Goal: Task Accomplishment & Management: Manage account settings

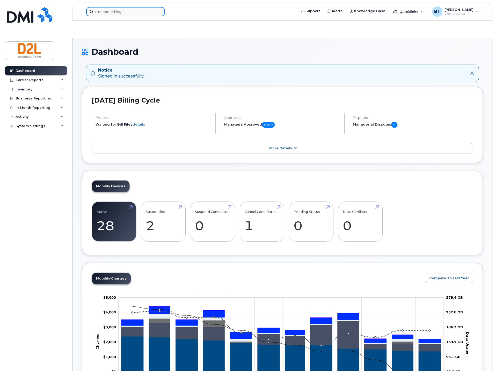
click at [142, 14] on input at bounding box center [125, 11] width 78 height 9
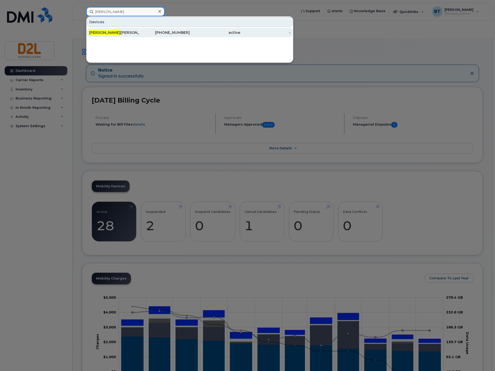
type input "carlos"
click at [106, 34] on div "Carlos Heredia - asked to port out" at bounding box center [114, 32] width 50 height 5
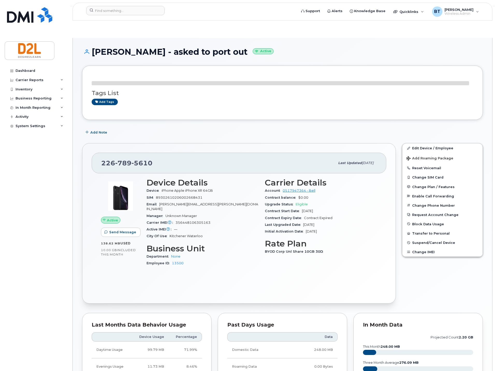
click at [263, 128] on div "Add Note" at bounding box center [282, 132] width 400 height 9
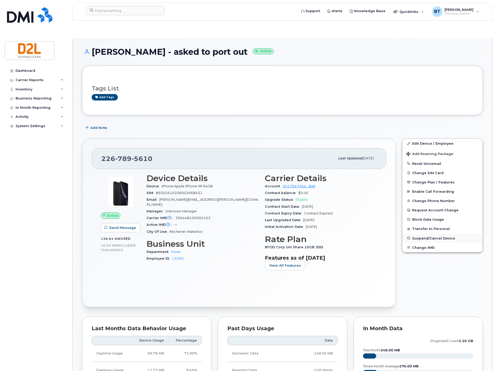
click at [425, 236] on span "Suspend/Cancel Device" at bounding box center [433, 238] width 43 height 4
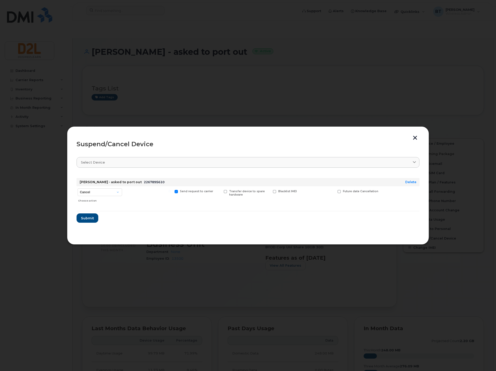
click at [417, 138] on button "button" at bounding box center [415, 138] width 8 height 5
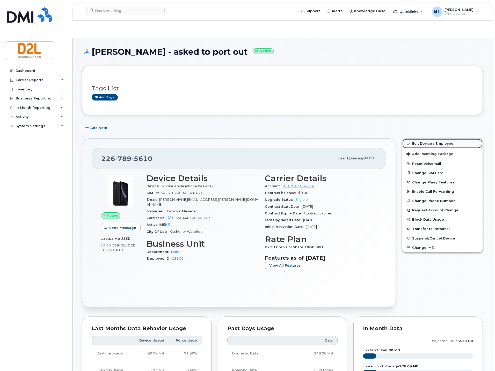
click at [427, 139] on link "Edit Device / Employee" at bounding box center [442, 143] width 80 height 9
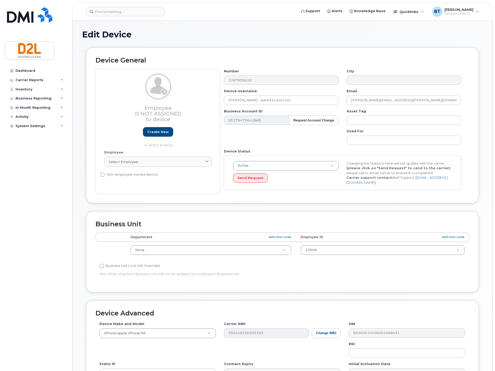
select select "162786"
click at [289, 97] on input "Carlos Heredia - asked to port out" at bounding box center [281, 100] width 114 height 9
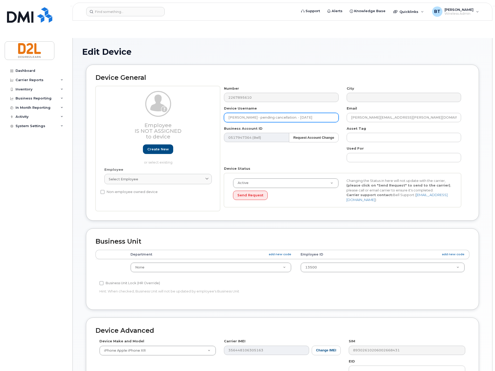
type input "Carlos Heredia - pending cancellation. - 25.08.13"
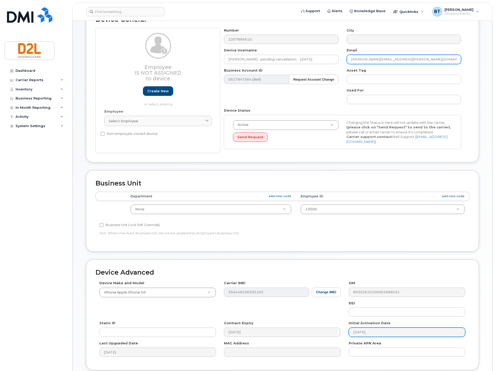
scroll to position [81, 0]
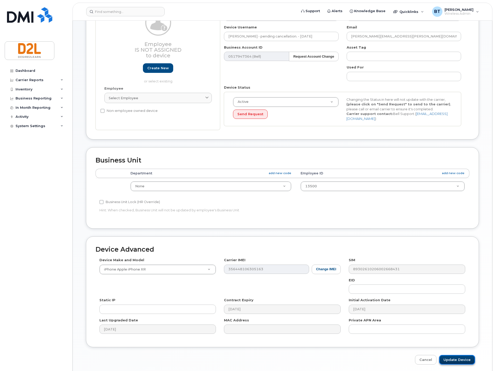
click at [458, 355] on input "Update Device" at bounding box center [457, 360] width 36 height 10
type input "Saving..."
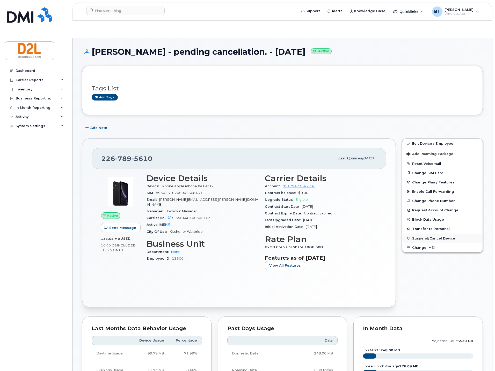
click at [424, 236] on span "Suspend/Cancel Device" at bounding box center [433, 238] width 43 height 4
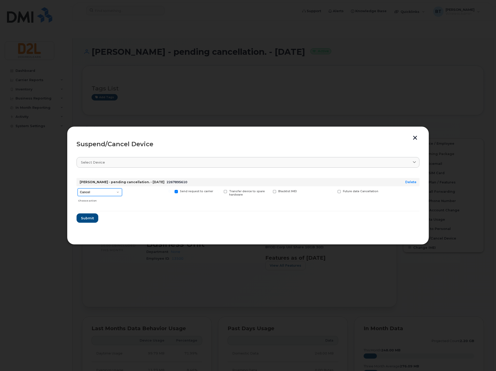
click at [108, 195] on select "Cancel Suspend - Extend Suspension Suspend - Reduced Rate Suspend - Full Rate S…" at bounding box center [100, 193] width 44 height 8
click at [82, 222] on button "Submit" at bounding box center [87, 218] width 21 height 9
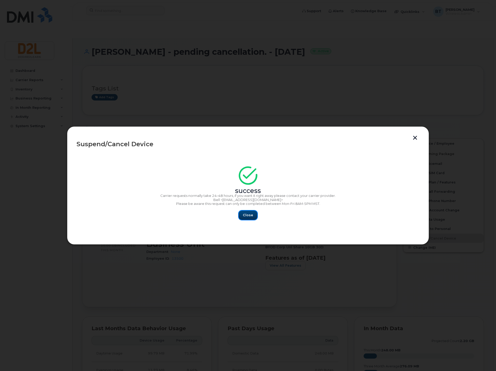
click at [247, 216] on span "Close" at bounding box center [248, 215] width 10 height 5
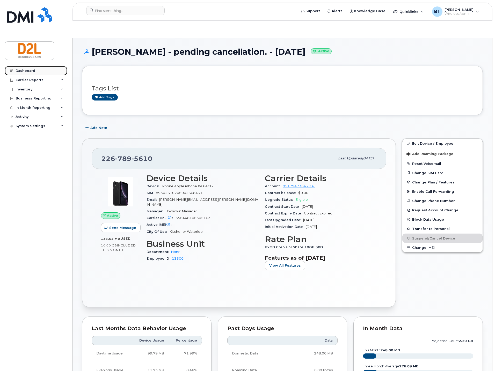
click at [24, 69] on div "Dashboard" at bounding box center [26, 71] width 20 height 4
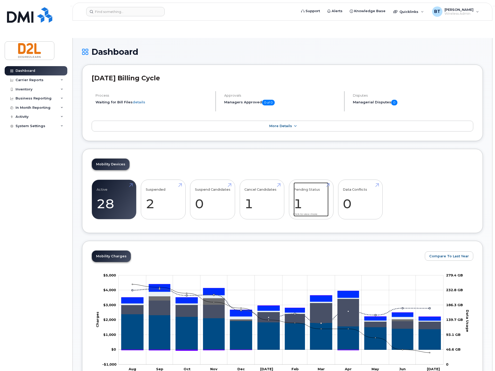
click at [306, 183] on link "Pending Status 1" at bounding box center [310, 200] width 35 height 34
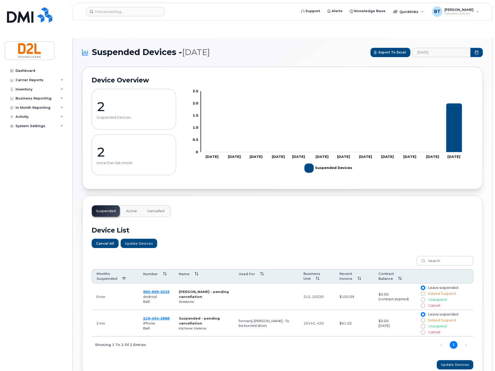
click at [217, 233] on div "Device List Cancel All Update Devices Customize Filter Refresh Export Months Su…" at bounding box center [282, 295] width 381 height 157
click at [424, 304] on input "Cancel" at bounding box center [422, 306] width 4 height 4
radio input "true"
click at [286, 361] on div "Update Devices" at bounding box center [282, 365] width 381 height 9
drag, startPoint x: 160, startPoint y: 304, endPoint x: 151, endPoint y: 331, distance: 28.5
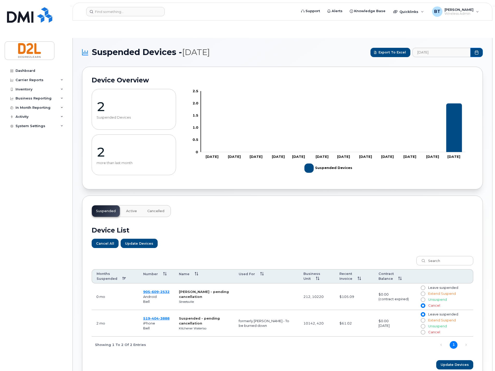
click at [148, 336] on div "Months Suspended Number Name Used For Business Unit Recent Invoice Contract Bal…" at bounding box center [282, 303] width 381 height 100
click at [453, 363] on span "Update Devices" at bounding box center [454, 365] width 28 height 5
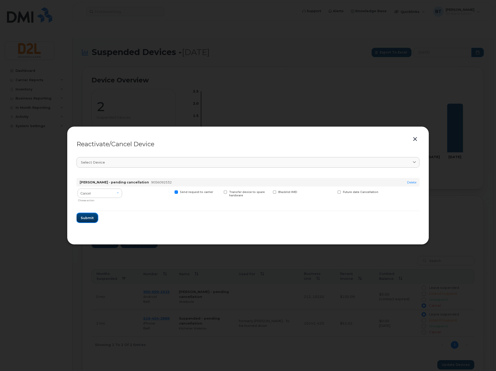
click at [93, 216] on button "Submit" at bounding box center [87, 217] width 21 height 9
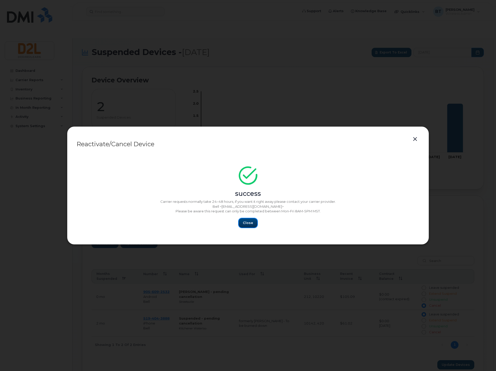
click at [250, 220] on button "Close" at bounding box center [248, 223] width 19 height 9
click at [251, 222] on span "Close" at bounding box center [248, 223] width 10 height 5
click at [246, 222] on span "Close" at bounding box center [248, 223] width 10 height 5
click at [245, 222] on span "Close" at bounding box center [248, 223] width 10 height 5
click at [417, 140] on button "button" at bounding box center [415, 139] width 8 height 7
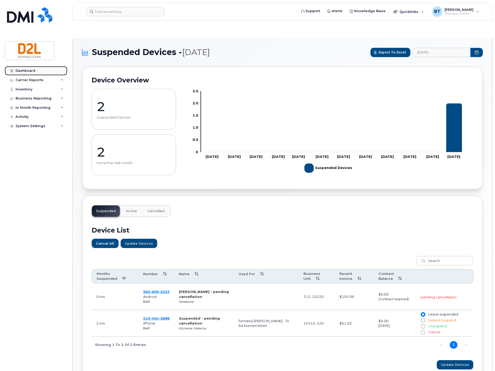
click at [23, 72] on div "Dashboard" at bounding box center [26, 71] width 20 height 4
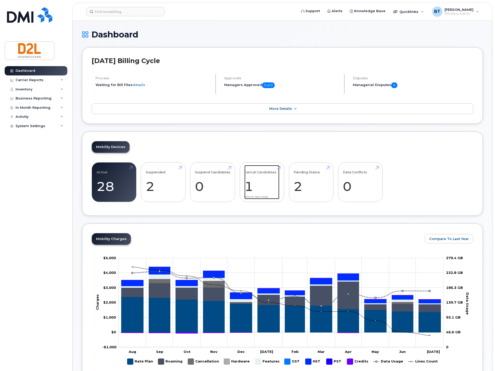
drag, startPoint x: 265, startPoint y: 182, endPoint x: 245, endPoint y: 199, distance: 26.5
click at [265, 182] on link "Cancel Candidates 1" at bounding box center [261, 182] width 35 height 34
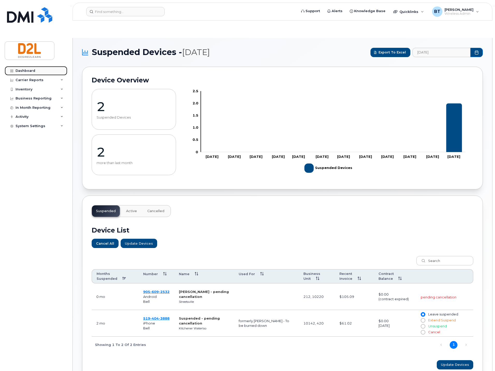
click at [41, 73] on link "Dashboard" at bounding box center [36, 70] width 63 height 9
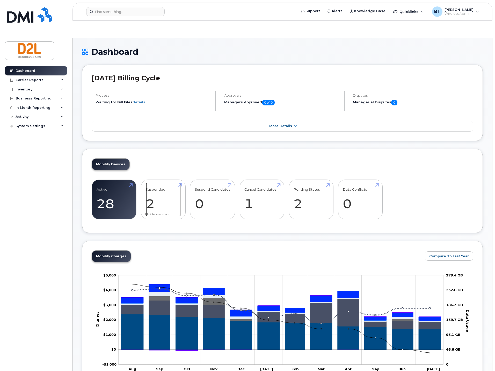
click at [169, 183] on link "Suspended 2 -82%" at bounding box center [163, 200] width 35 height 34
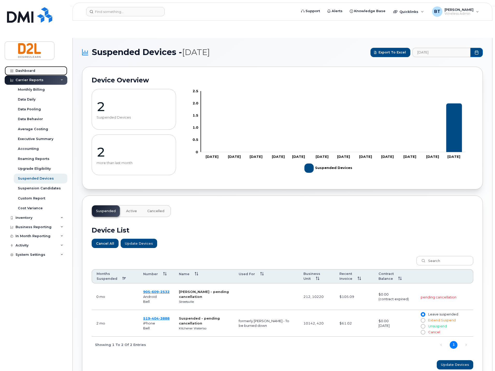
click at [44, 71] on link "Dashboard" at bounding box center [36, 70] width 63 height 9
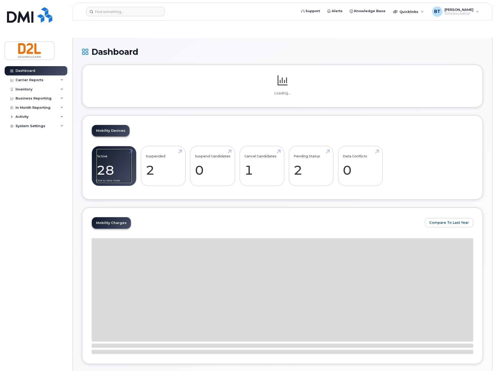
click at [110, 149] on link "Active 28 -71%" at bounding box center [113, 166] width 35 height 34
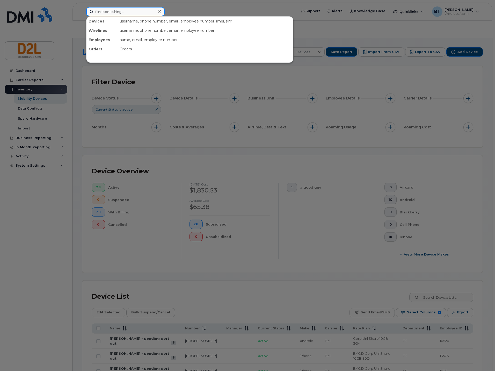
click at [131, 14] on input at bounding box center [125, 11] width 78 height 9
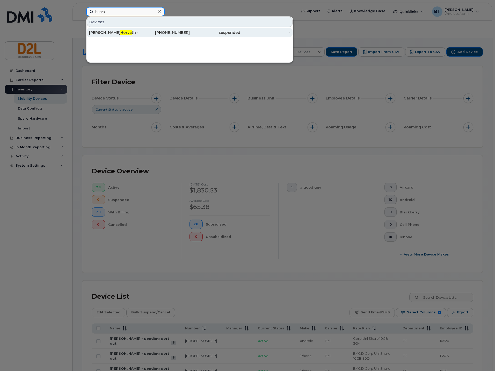
type input "horva"
click at [138, 32] on div "Nick Horva th - pending cancellation" at bounding box center [114, 32] width 50 height 5
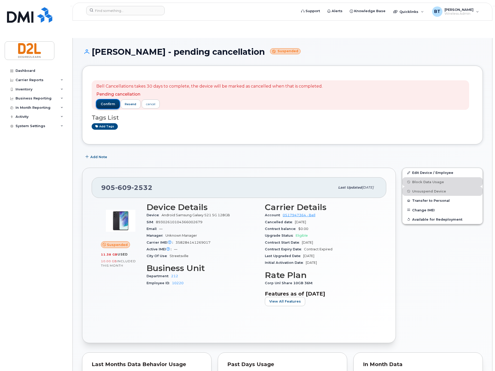
click at [108, 102] on span "confirm" at bounding box center [108, 104] width 14 height 5
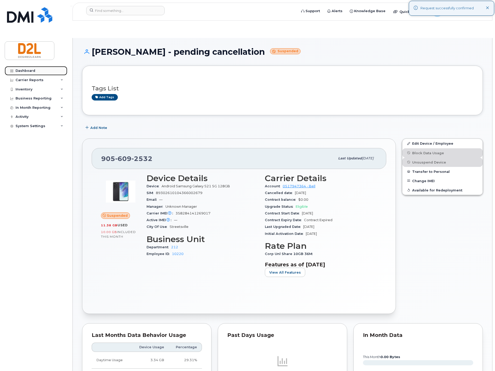
click at [33, 71] on div "Dashboard" at bounding box center [26, 71] width 20 height 4
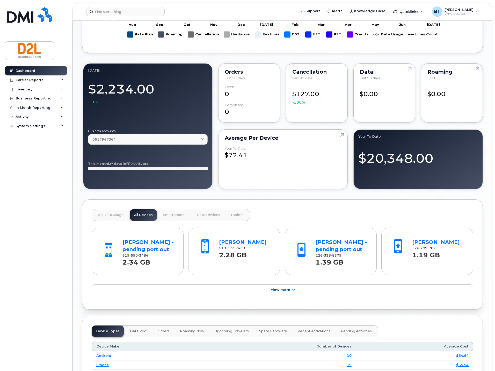
scroll to position [414, 0]
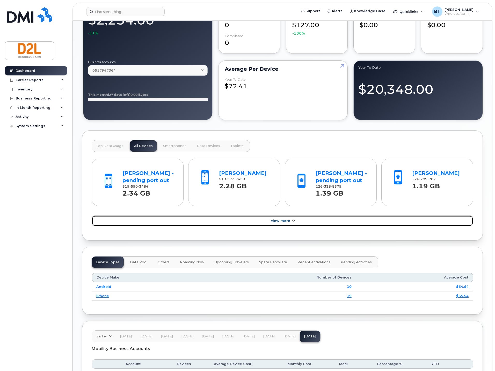
click at [277, 216] on link "View More" at bounding box center [282, 221] width 381 height 11
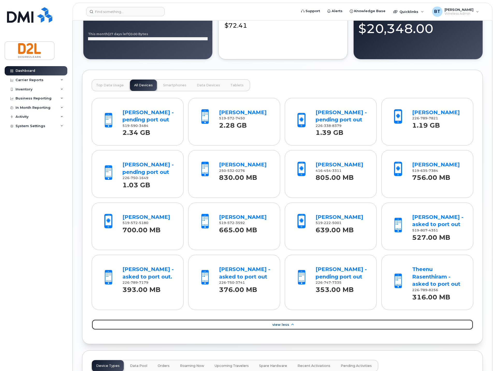
scroll to position [483, 0]
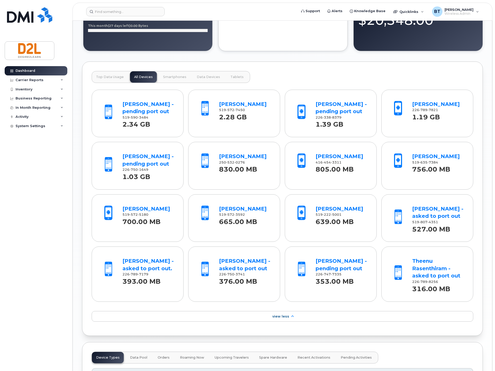
drag, startPoint x: 446, startPoint y: 42, endPoint x: 445, endPoint y: 46, distance: 4.3
click at [446, 42] on div "[DATE] Billing Cycle Process Waiting for Bill Files details Approvals Managers …" at bounding box center [282, 40] width 400 height 917
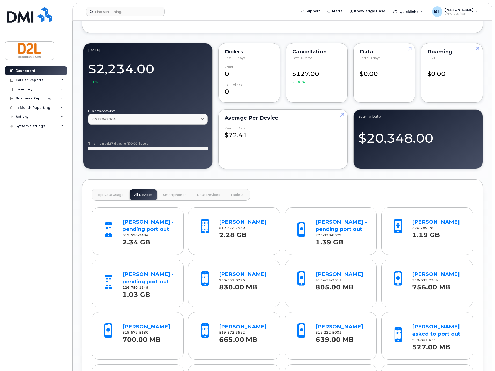
scroll to position [143, 0]
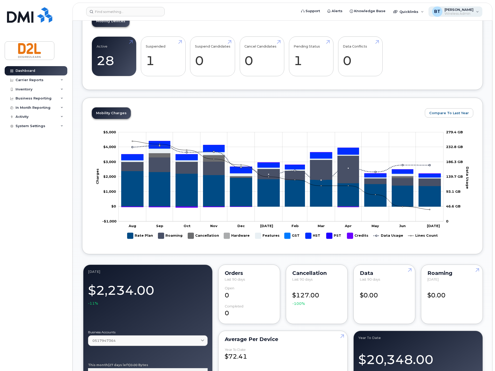
click at [460, 14] on span "Wireless Admin" at bounding box center [458, 14] width 29 height 4
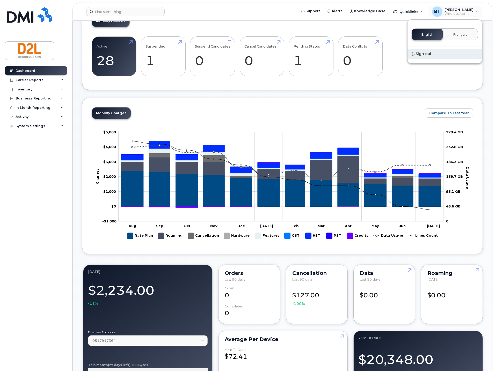
click at [418, 53] on div "Sign out" at bounding box center [444, 54] width 74 height 10
